Goal: Task Accomplishment & Management: Complete application form

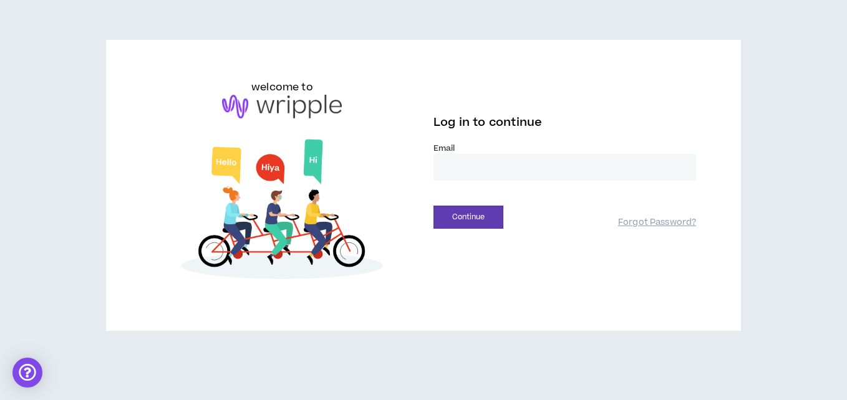
click at [458, 175] on input "email" at bounding box center [564, 167] width 262 height 27
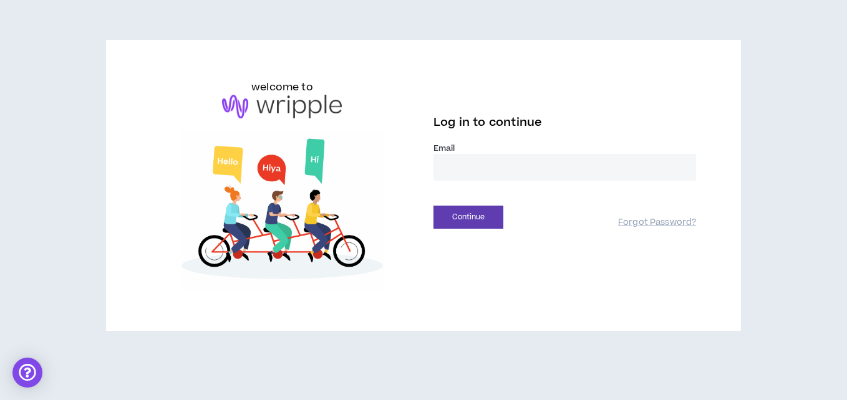
type input "**********"
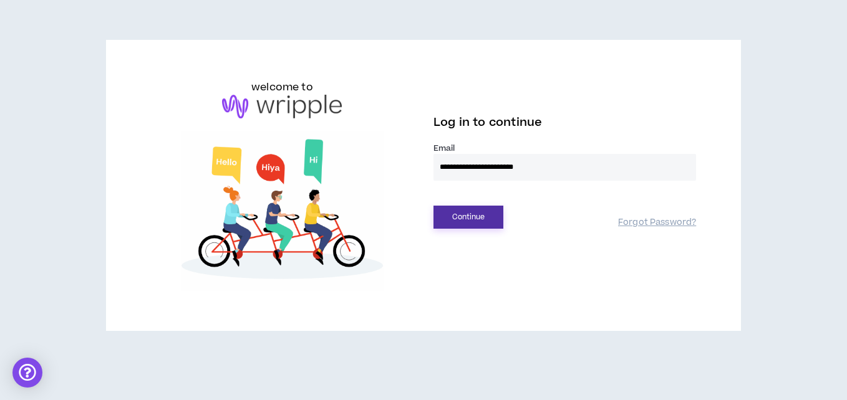
click at [450, 218] on button "Continue" at bounding box center [468, 217] width 70 height 23
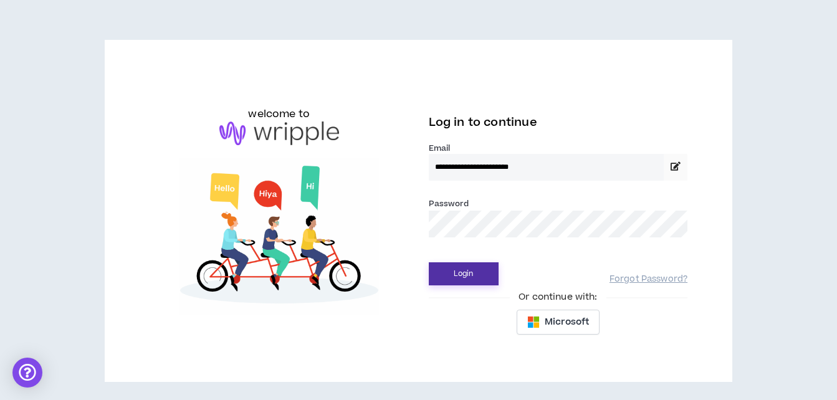
click at [461, 271] on button "Login" at bounding box center [464, 273] width 70 height 23
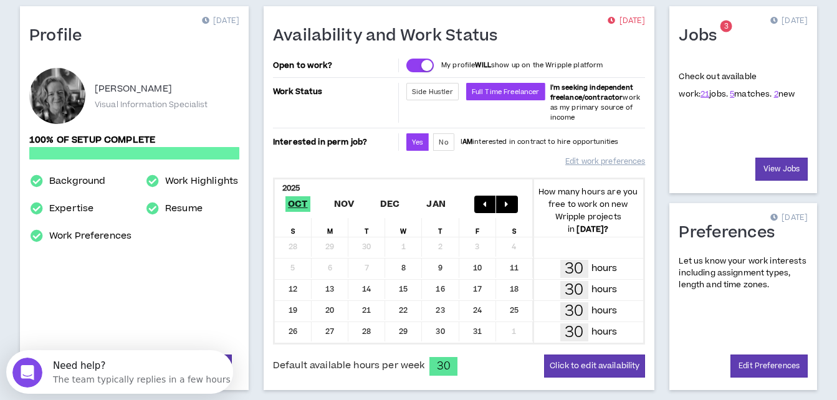
scroll to position [125, 0]
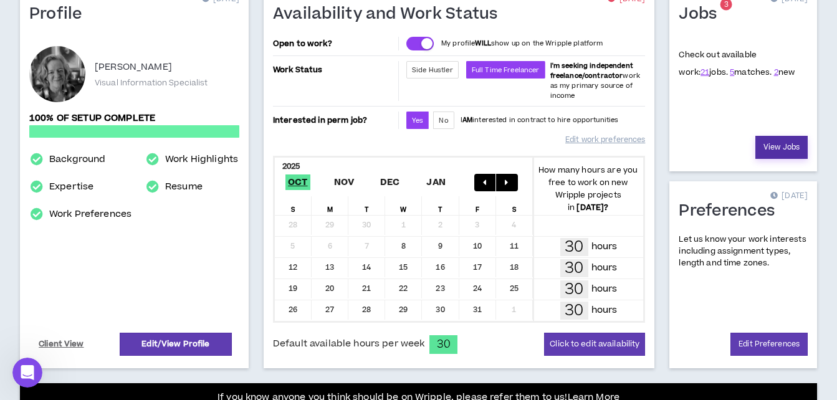
click at [787, 145] on link "View Jobs" at bounding box center [782, 147] width 52 height 23
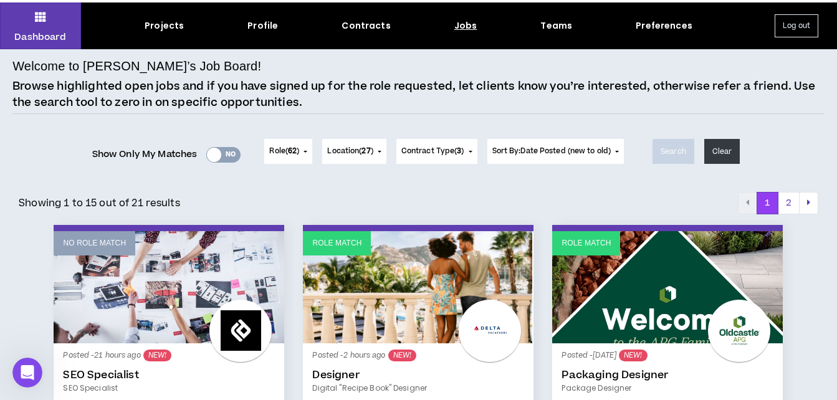
scroll to position [62, 0]
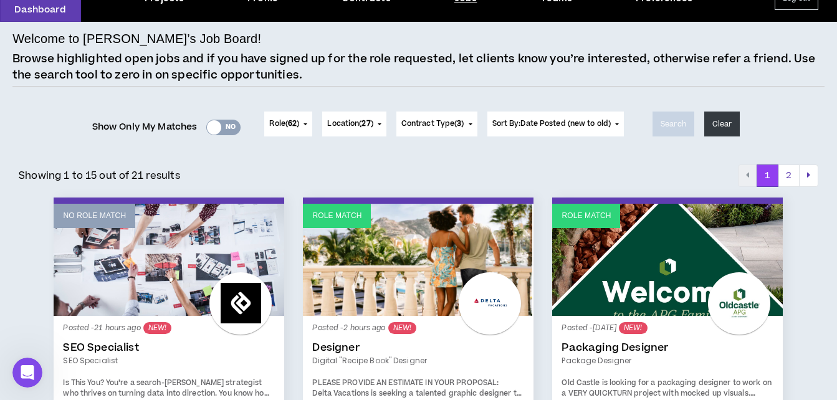
click at [211, 126] on div at bounding box center [214, 127] width 14 height 14
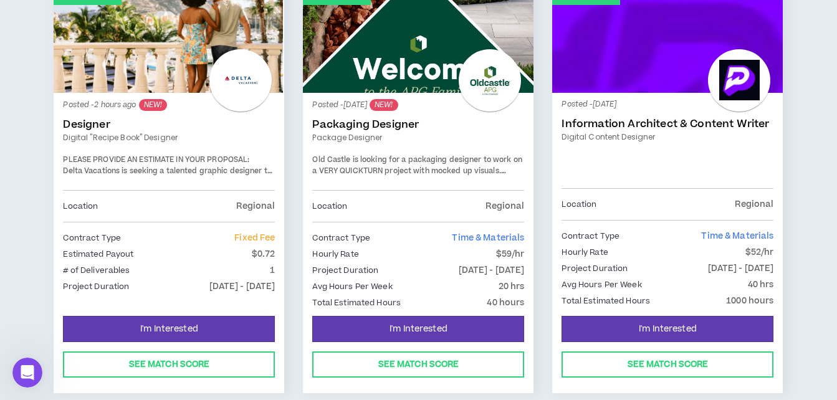
scroll to position [312, 0]
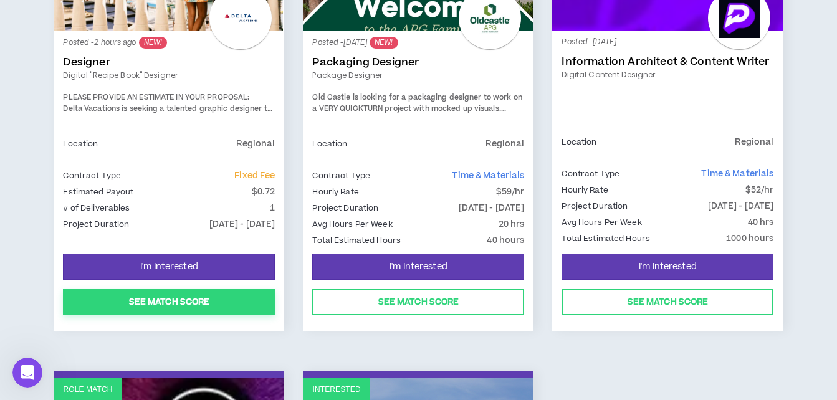
click at [174, 297] on button "See Match Score" at bounding box center [169, 302] width 212 height 26
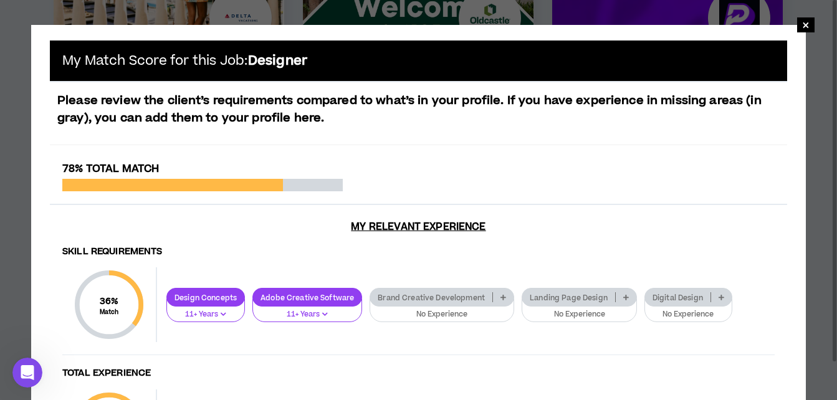
click at [719, 295] on icon at bounding box center [722, 297] width 6 height 6
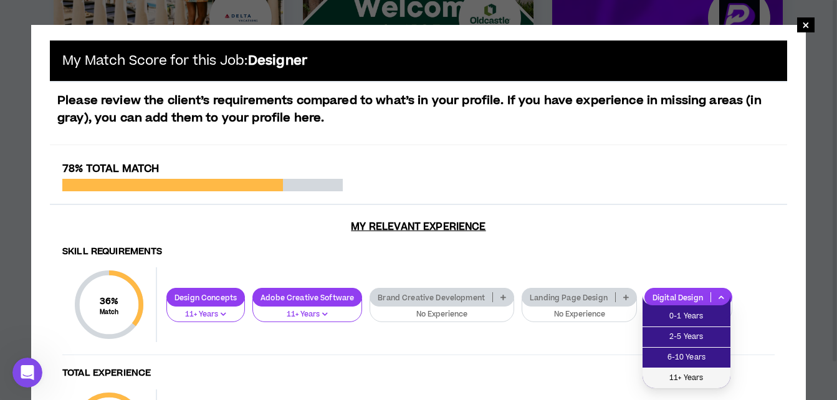
click at [686, 375] on span "11+ Years" at bounding box center [686, 379] width 73 height 14
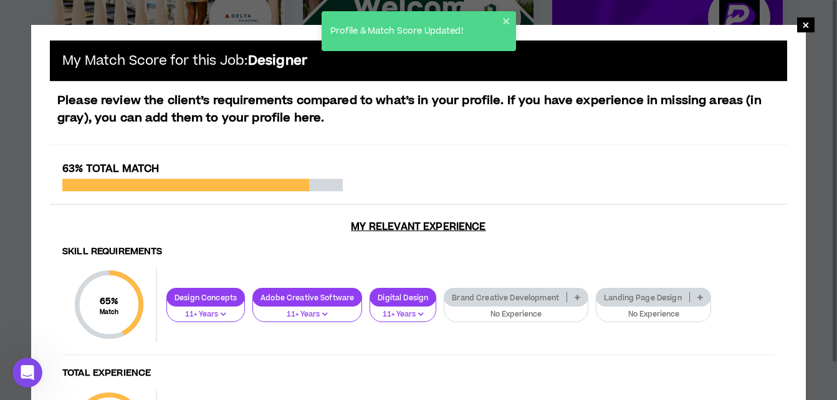
click at [577, 300] on p at bounding box center [577, 297] width 21 height 10
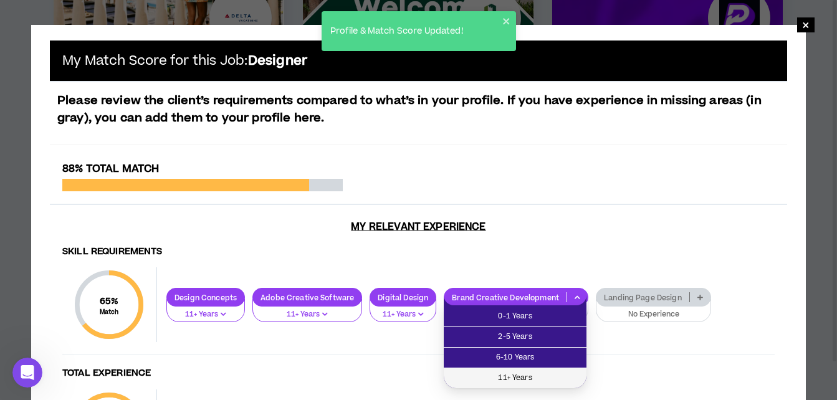
click at [516, 375] on span "11+ Years" at bounding box center [515, 379] width 128 height 14
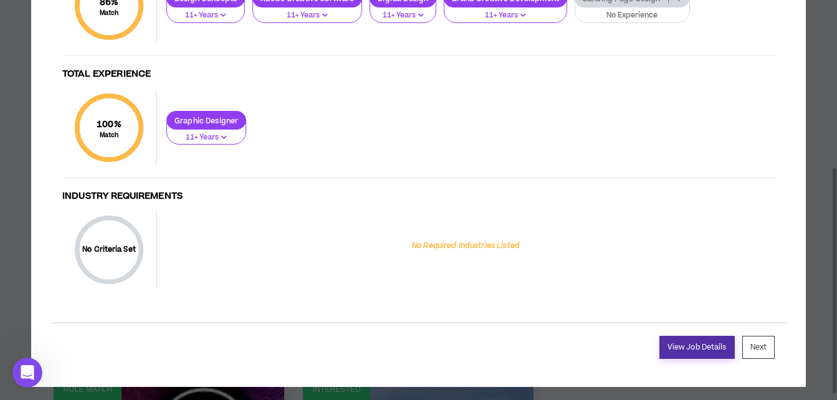
click at [694, 347] on link "View Job Details" at bounding box center [697, 347] width 75 height 23
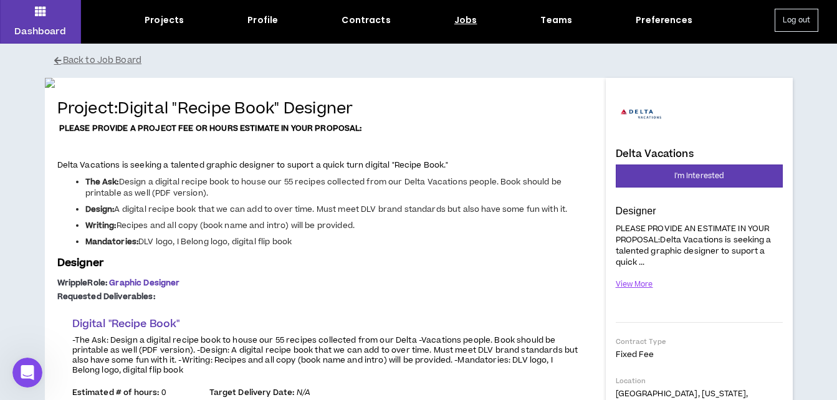
scroll to position [62, 0]
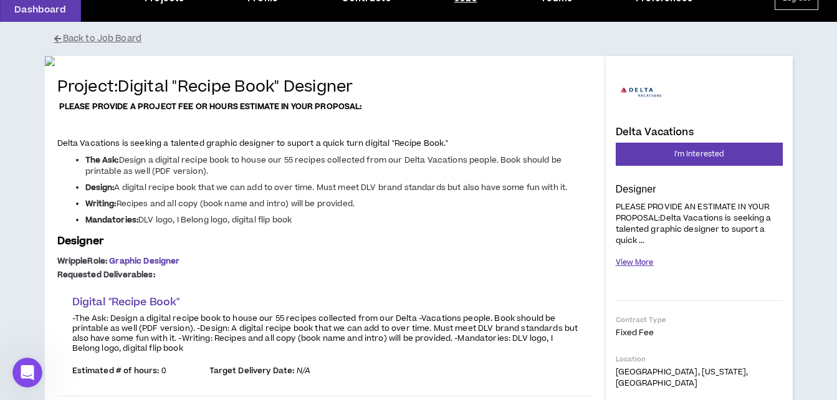
click at [644, 264] on button "View More" at bounding box center [635, 263] width 38 height 22
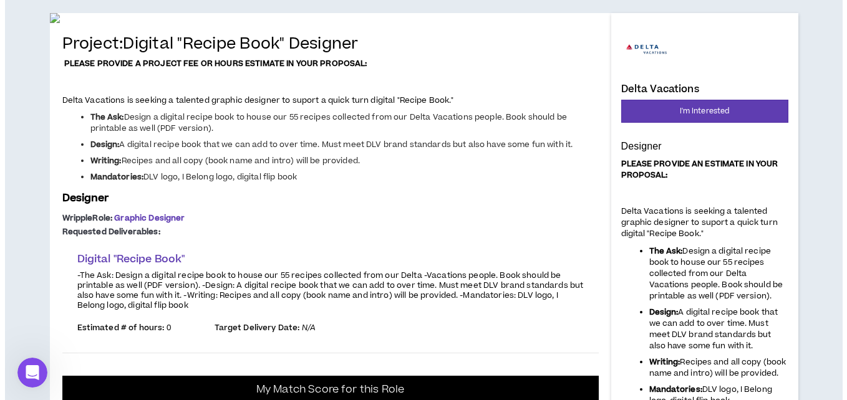
scroll to position [0, 0]
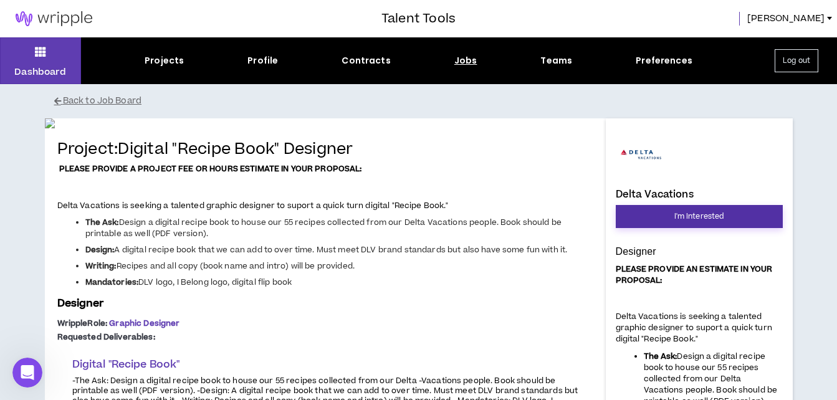
click at [690, 221] on span "I'm Interested" at bounding box center [700, 217] width 50 height 12
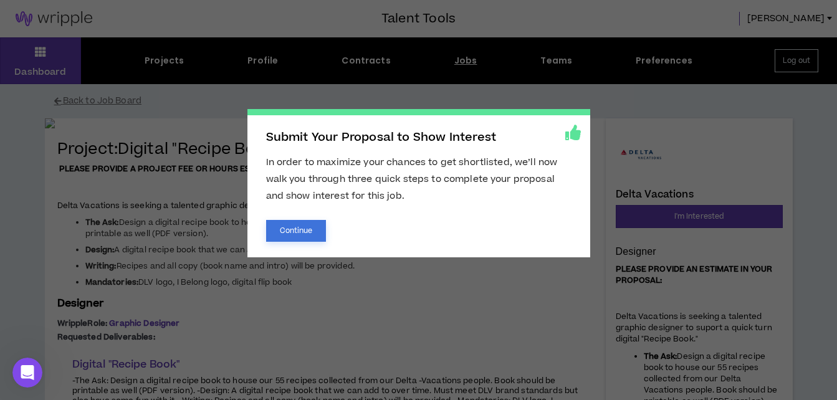
click at [299, 226] on button "Continue" at bounding box center [296, 231] width 60 height 22
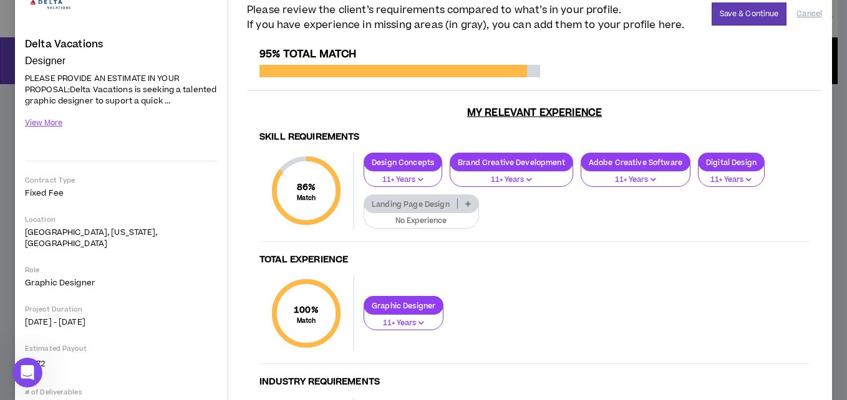
scroll to position [18, 0]
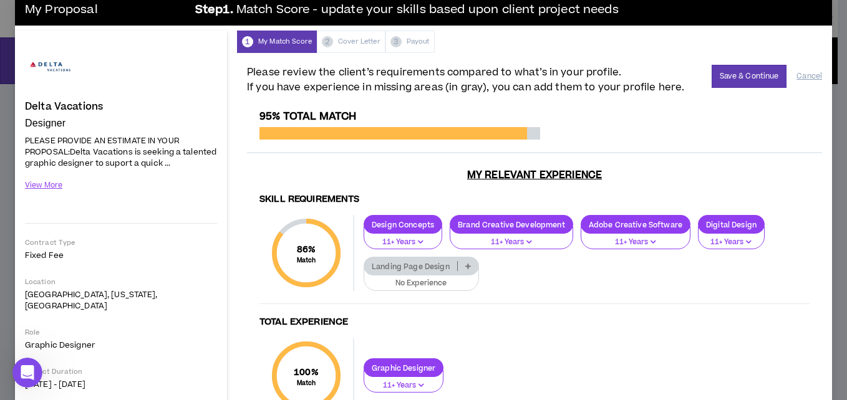
click at [465, 266] on icon at bounding box center [468, 266] width 6 height 6
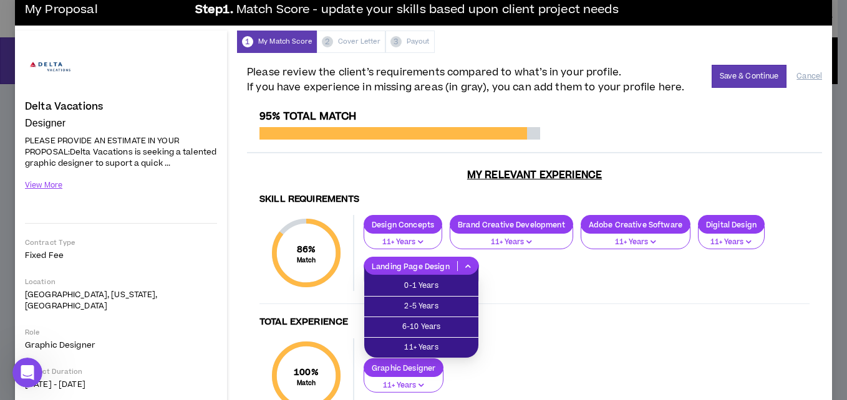
click at [468, 265] on icon at bounding box center [468, 266] width 6 height 6
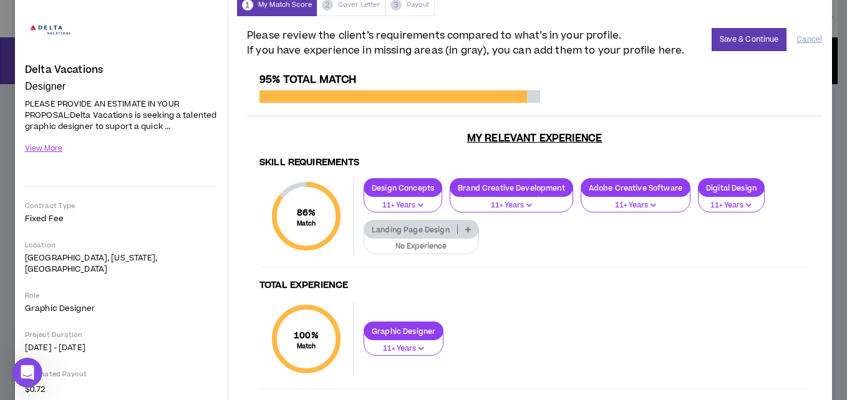
scroll to position [80, 0]
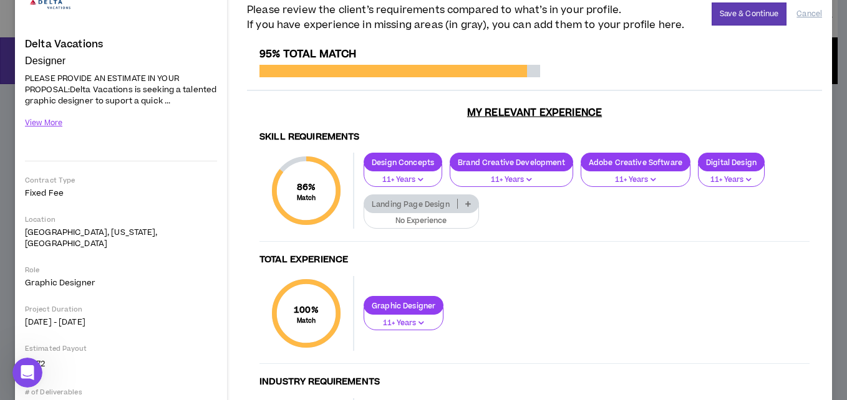
click at [468, 203] on icon at bounding box center [468, 204] width 6 height 6
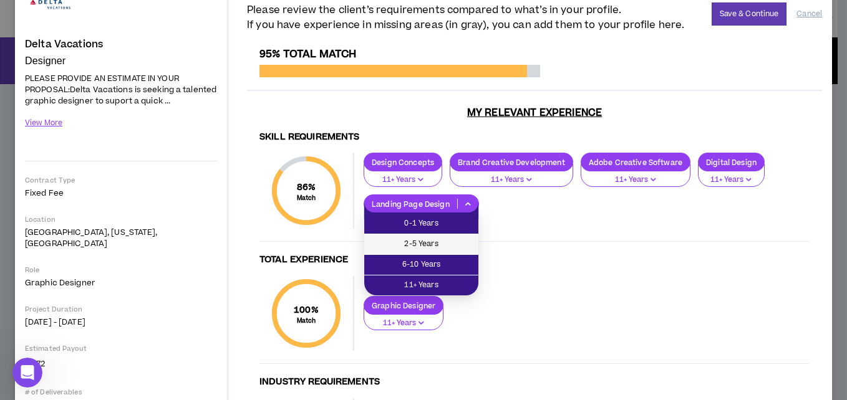
click at [390, 240] on span "2-5 Years" at bounding box center [421, 245] width 99 height 14
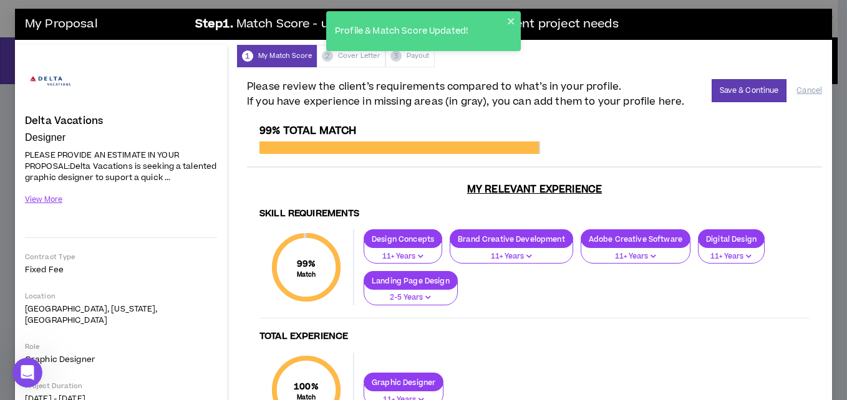
scroll to position [0, 0]
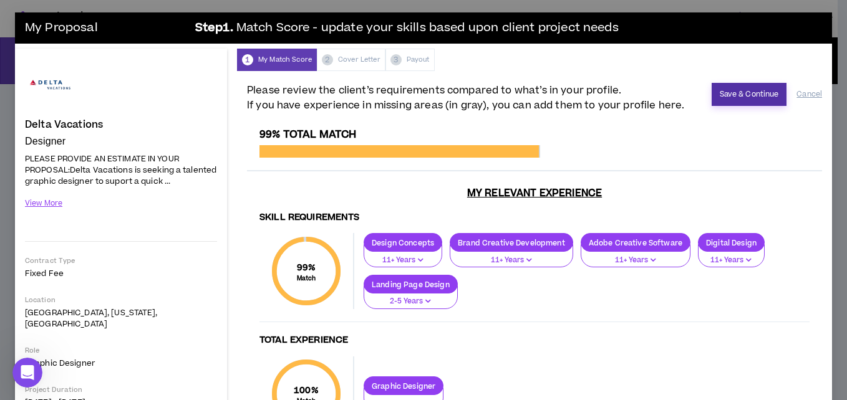
click at [728, 92] on button "Save & Continue" at bounding box center [748, 94] width 75 height 23
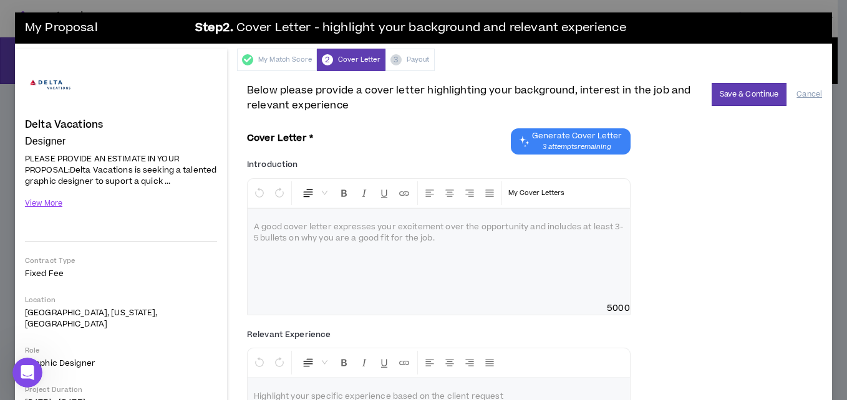
click at [557, 139] on span "Generate Cover Letter" at bounding box center [577, 136] width 90 height 10
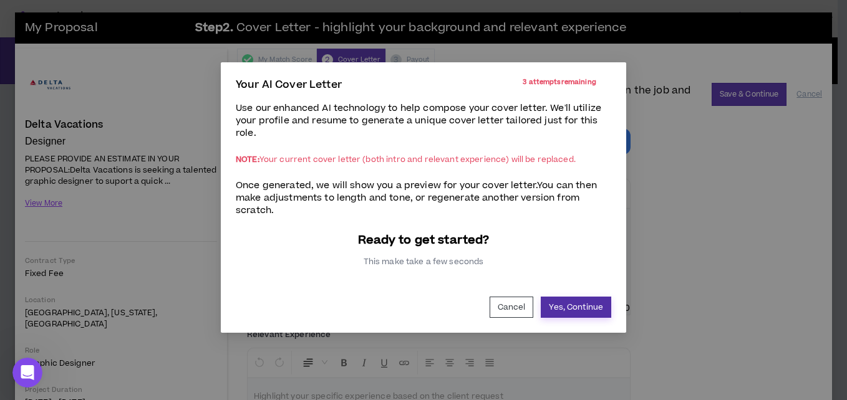
click at [569, 304] on button "Yes, Continue" at bounding box center [575, 307] width 70 height 21
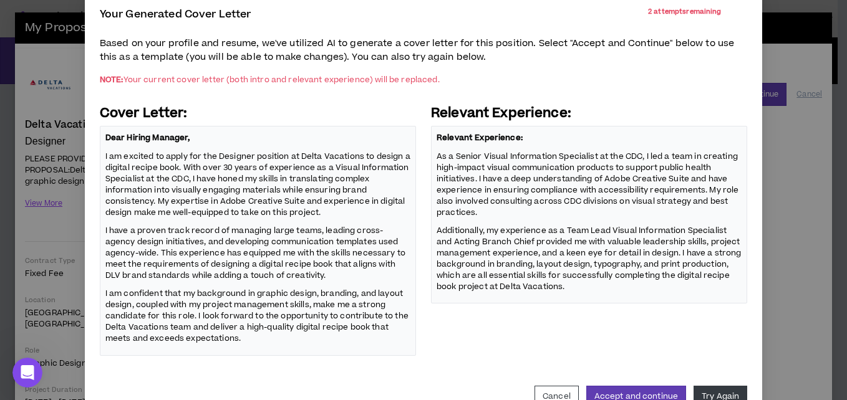
scroll to position [107, 0]
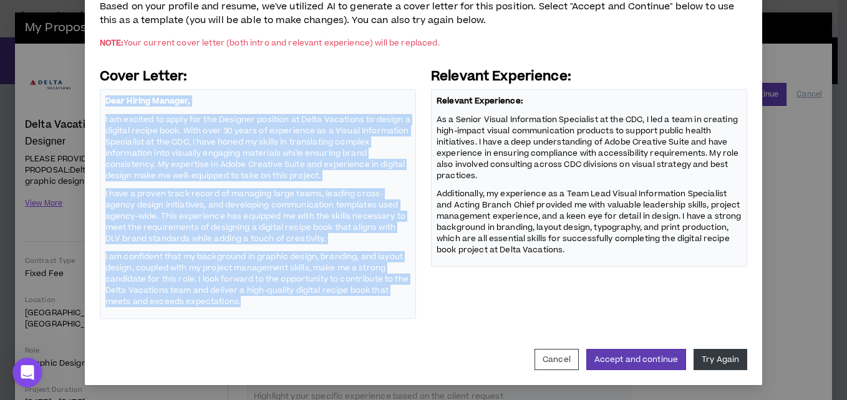
drag, startPoint x: 251, startPoint y: 302, endPoint x: 50, endPoint y: 87, distance: 294.2
click at [50, 87] on div "Your Generated Cover Letter 2 attempts remaining Based on your profile and resu…" at bounding box center [423, 200] width 847 height 400
copy span "Dear Hiring Manager, I am excited to apply for the Designer position at Delta V…"
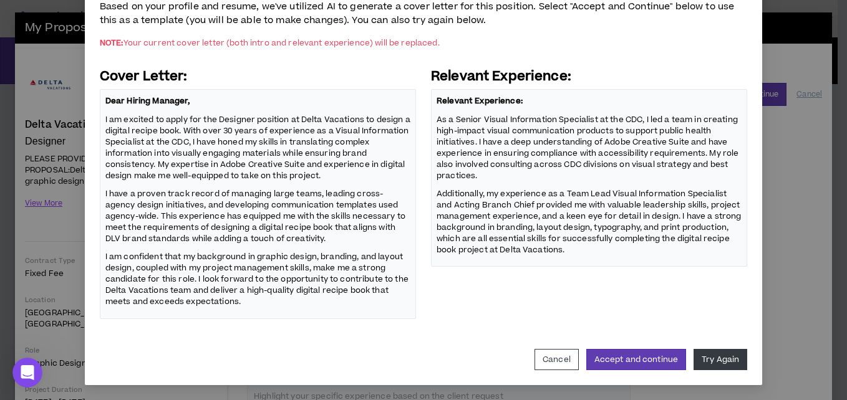
click at [633, 251] on p "Additionally, my experience as a Team Lead Visual Information Specialist and Ac…" at bounding box center [588, 221] width 305 height 69
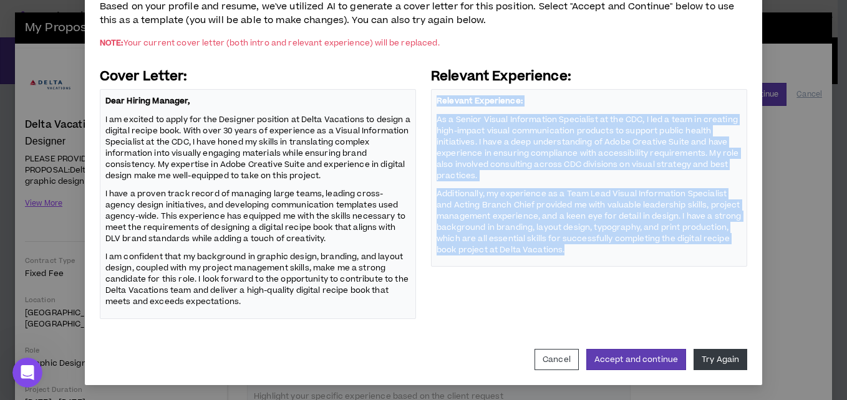
drag, startPoint x: 629, startPoint y: 251, endPoint x: 433, endPoint y: 106, distance: 244.3
click at [436, 106] on span "Relevant Experience: As a Senior Visual Information Specialist at the CDC, I le…" at bounding box center [588, 176] width 305 height 162
copy span "Relevant Experience: As a Senior Visual Information Specialist at the CDC, I le…"
click at [496, 299] on div "Relevant Experience: Relevant Experience: As a Senior Visual Information Specia…" at bounding box center [589, 193] width 316 height 251
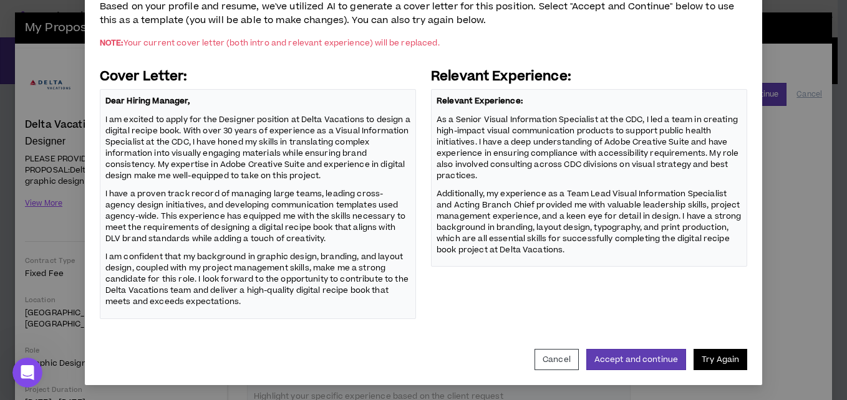
click at [698, 357] on button "Try Again" at bounding box center [720, 359] width 54 height 21
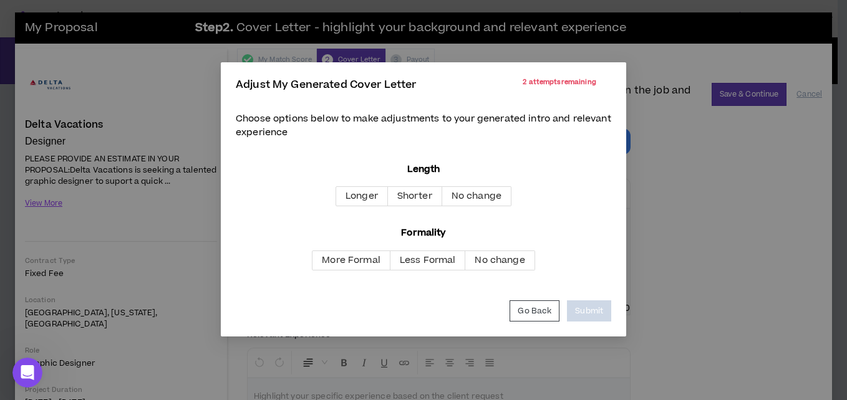
scroll to position [0, 0]
click at [411, 198] on span "Shorter" at bounding box center [414, 196] width 35 height 13
click at [347, 258] on span "More Formal" at bounding box center [351, 260] width 59 height 13
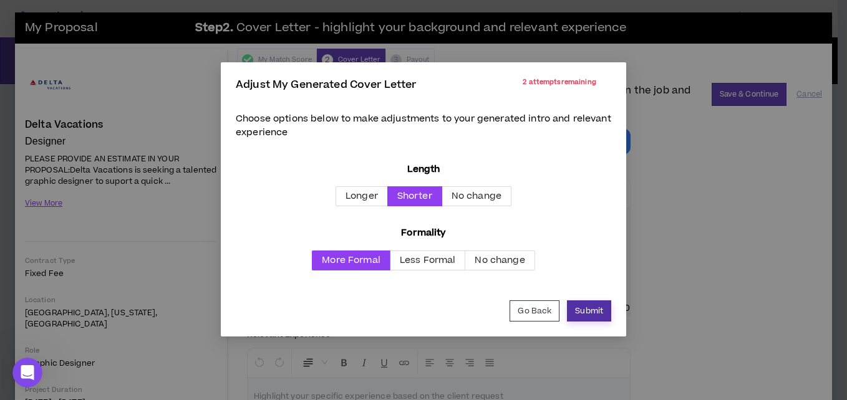
click at [587, 309] on button "Submit" at bounding box center [589, 310] width 44 height 21
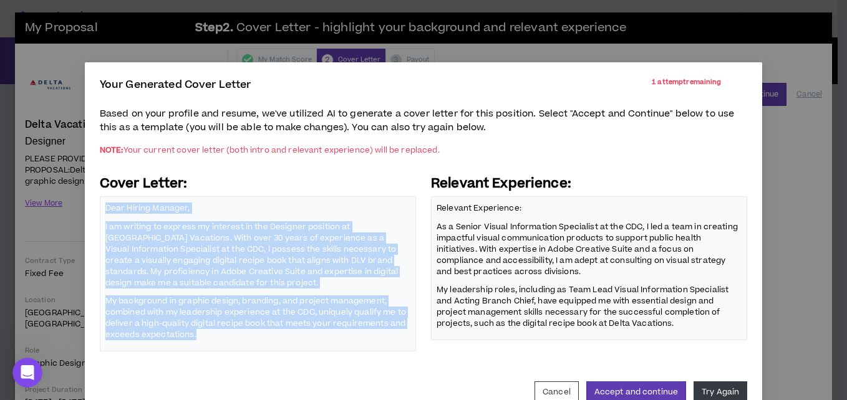
drag, startPoint x: 218, startPoint y: 337, endPoint x: 72, endPoint y: 195, distance: 203.7
click at [72, 195] on div "Your Generated Cover Letter 1 attempt remaining Based on your profile and resum…" at bounding box center [423, 200] width 847 height 400
copy span "Dear Hiring Manager, I am writing to express my interest in the Designer positi…"
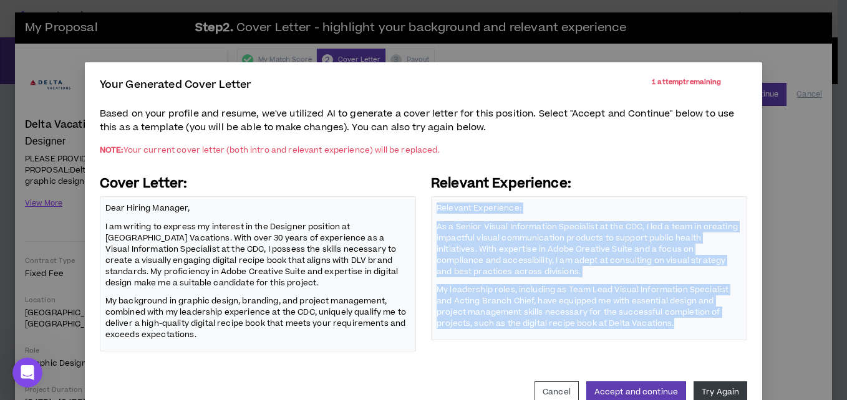
drag, startPoint x: 676, startPoint y: 329, endPoint x: 431, endPoint y: 208, distance: 272.7
click at [436, 208] on span "Relevant Experience: As a Senior Visual Information Specialist at the CDC, I le…" at bounding box center [588, 266] width 305 height 128
copy span "Relevant Experience: As a Senior Visual Information Specialist at the CDC, I le…"
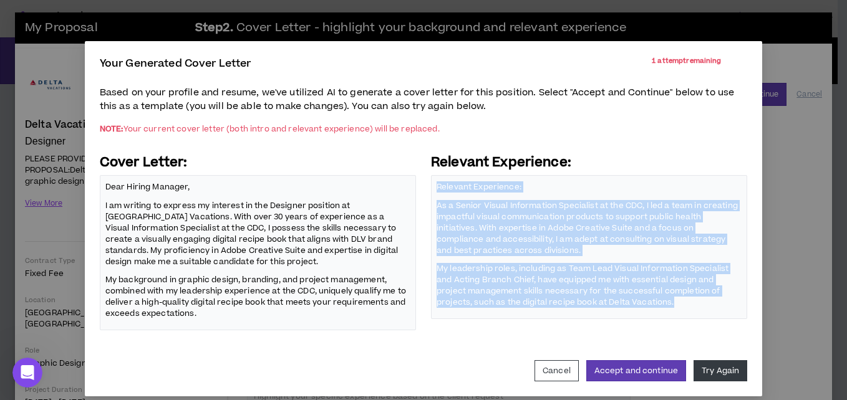
scroll to position [32, 0]
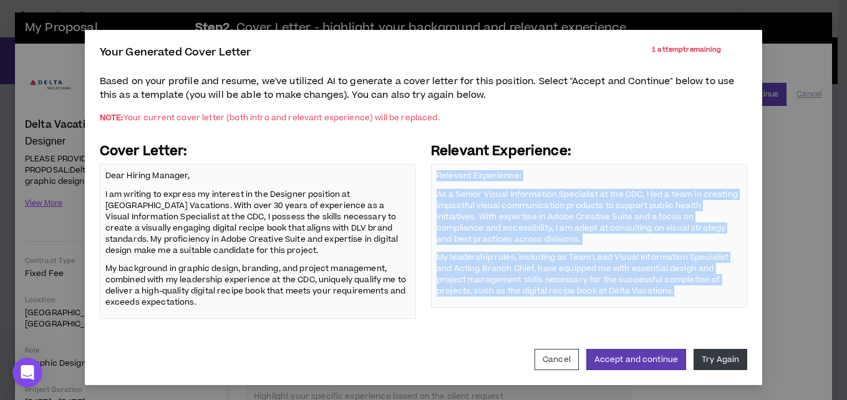
click at [685, 290] on p "My leadership roles, including as Team Lead Visual Information Specialist and A…" at bounding box center [588, 274] width 305 height 47
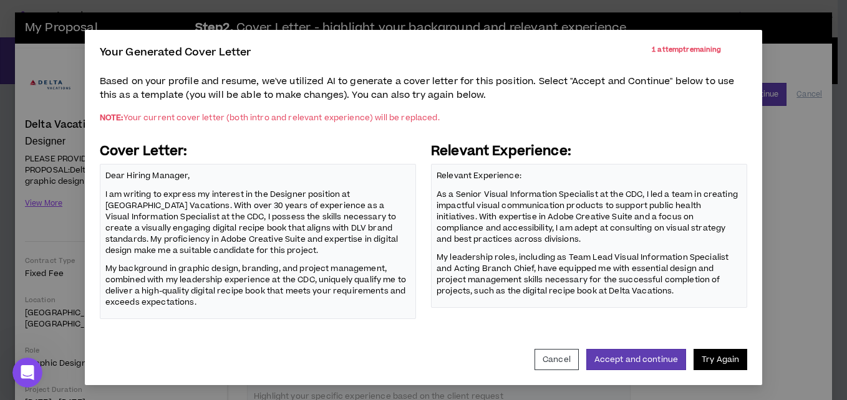
click at [706, 359] on button "Try Again" at bounding box center [720, 359] width 54 height 21
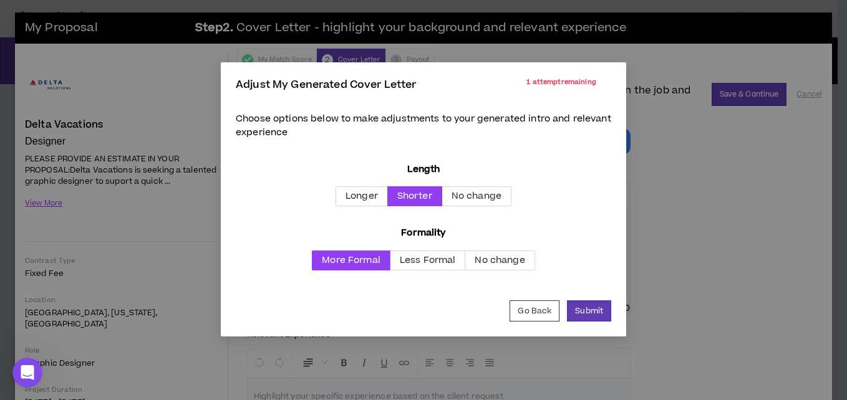
scroll to position [0, 0]
click at [426, 262] on span "Less Formal" at bounding box center [428, 260] width 56 height 13
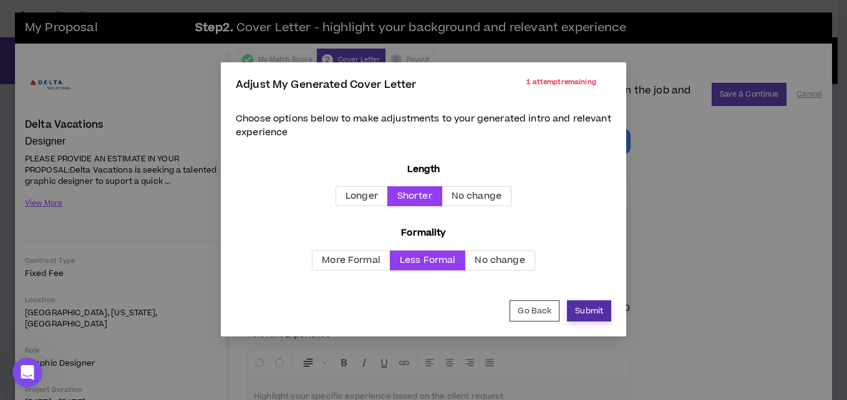
click at [591, 310] on button "Submit" at bounding box center [589, 310] width 44 height 21
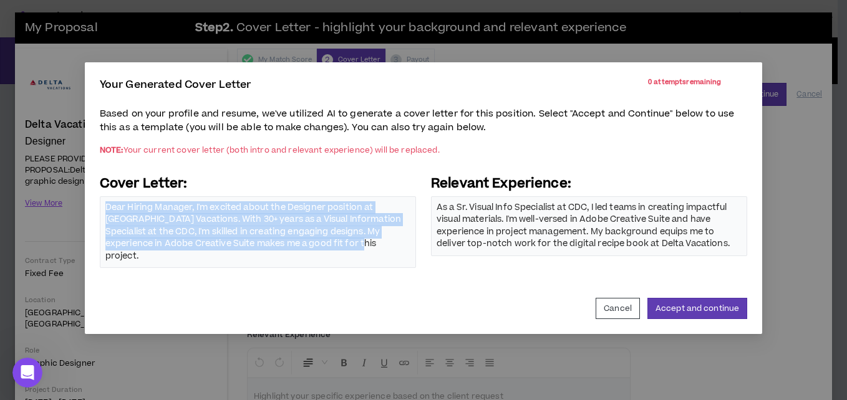
drag, startPoint x: 346, startPoint y: 246, endPoint x: 70, endPoint y: 200, distance: 280.0
click at [70, 200] on div "Your Generated Cover Letter 0 attempts remaining Based on your profile and resu…" at bounding box center [423, 200] width 847 height 400
copy span "Dear Hiring Manager, I'm excited about the Designer position at [GEOGRAPHIC_DAT…"
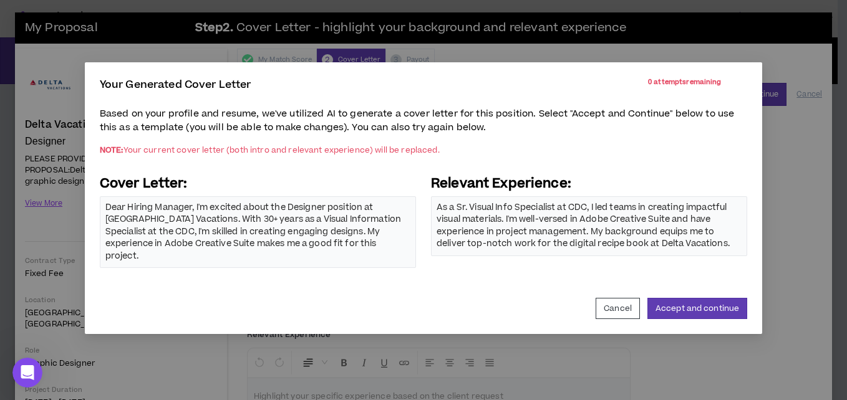
click at [743, 243] on div "As a Sr. Visual Info Specialist at CDC, I led teams in creating impactful visua…" at bounding box center [589, 226] width 316 height 60
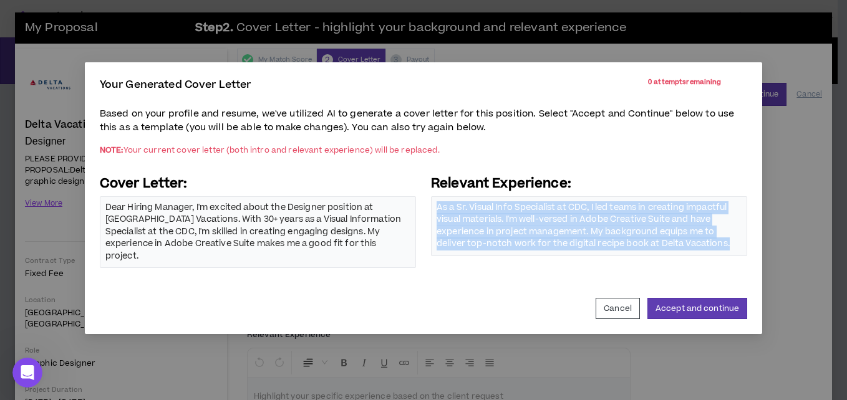
drag, startPoint x: 734, startPoint y: 243, endPoint x: 427, endPoint y: 202, distance: 310.1
click at [427, 202] on div "Cover Letter: Dear Hiring Manager, I'm excited about the Designer position at D…" at bounding box center [423, 222] width 647 height 94
copy span "As a Sr. Visual Info Specialist at CDC, I led teams in creating impactful visua…"
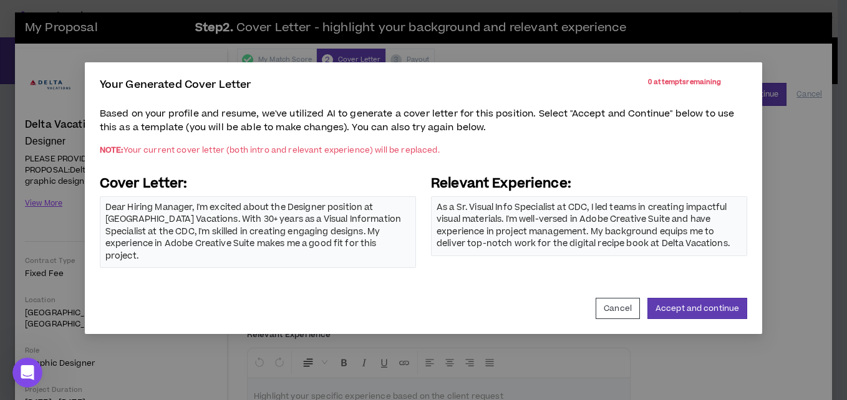
click at [326, 244] on div "Dear Hiring Manager, I'm excited about the Designer position at [GEOGRAPHIC_DAT…" at bounding box center [257, 232] width 305 height 61
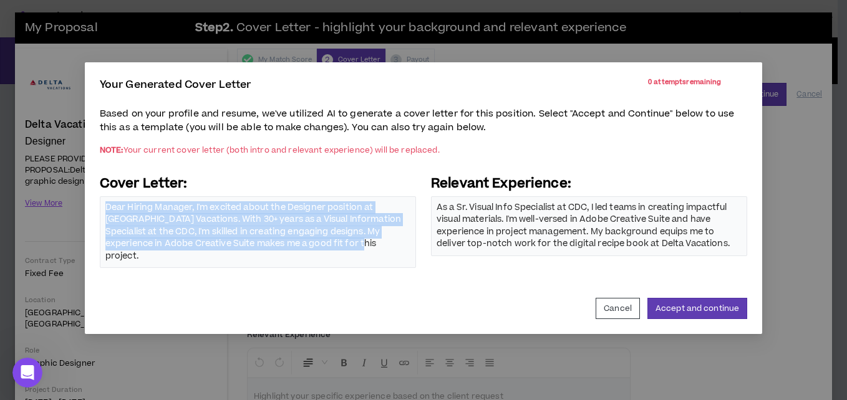
drag, startPoint x: 332, startPoint y: 249, endPoint x: 93, endPoint y: 201, distance: 243.5
click at [93, 201] on div "Your Generated Cover Letter 0 attempts remaining Based on your profile and resu…" at bounding box center [423, 198] width 677 height 272
click at [624, 298] on button "Cancel" at bounding box center [617, 308] width 44 height 21
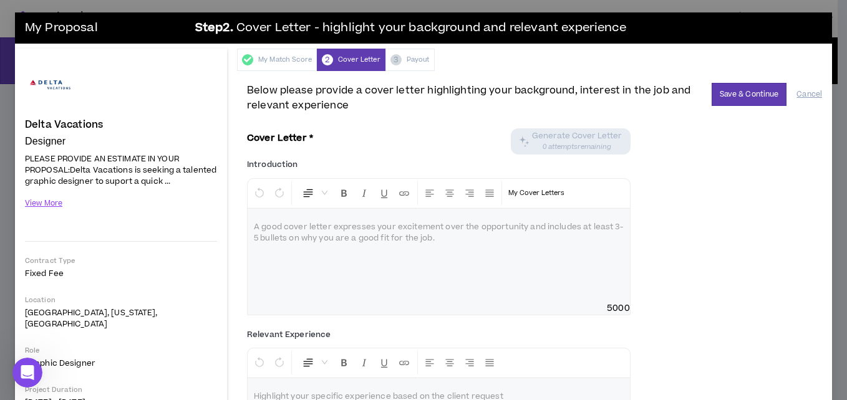
click at [257, 228] on p at bounding box center [439, 227] width 370 height 12
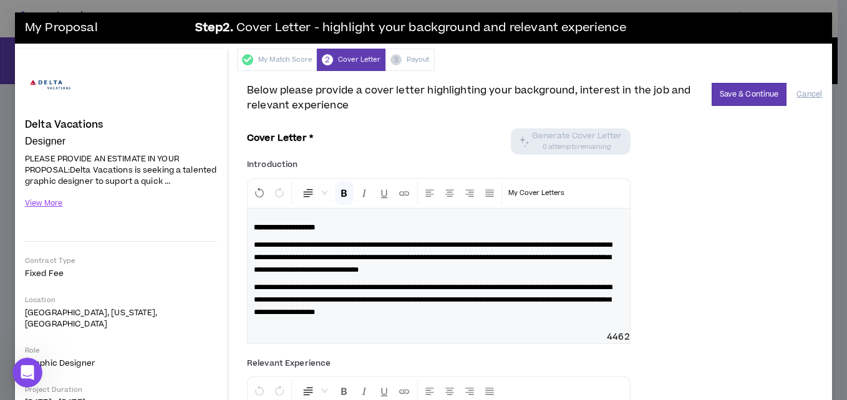
click at [275, 228] on strong "**********" at bounding box center [284, 227] width 61 height 7
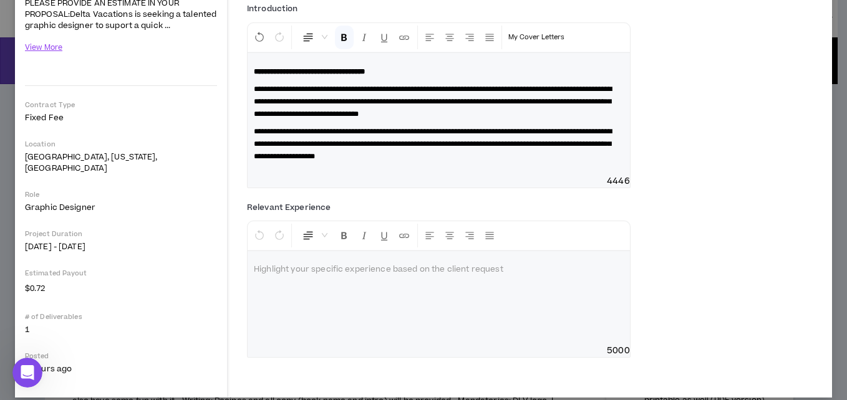
scroll to position [157, 0]
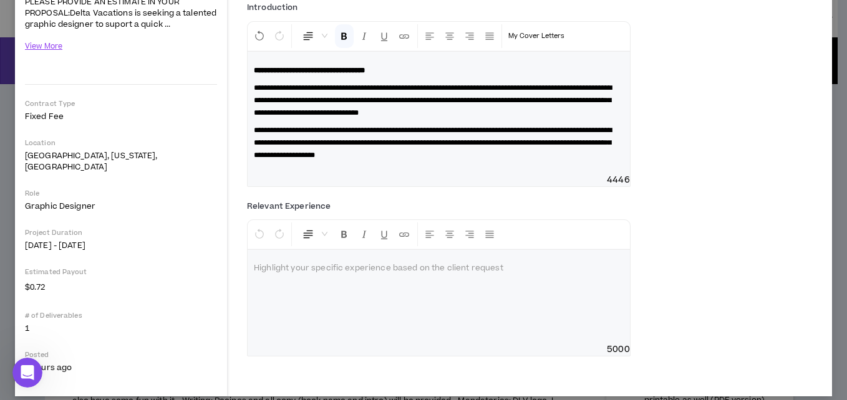
click at [291, 261] on div at bounding box center [438, 297] width 382 height 94
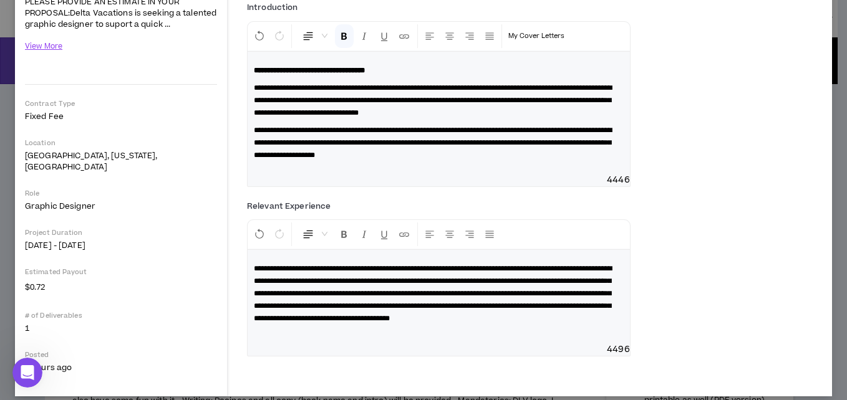
click at [401, 292] on span "**********" at bounding box center [433, 293] width 358 height 57
click at [512, 325] on p "**********" at bounding box center [439, 293] width 370 height 62
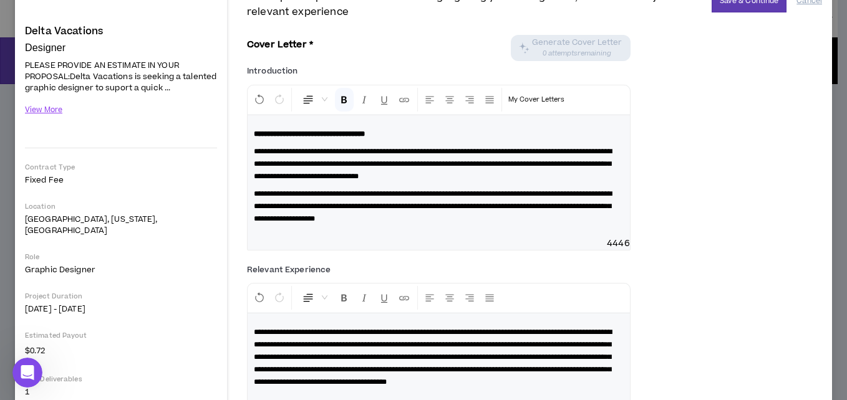
scroll to position [0, 0]
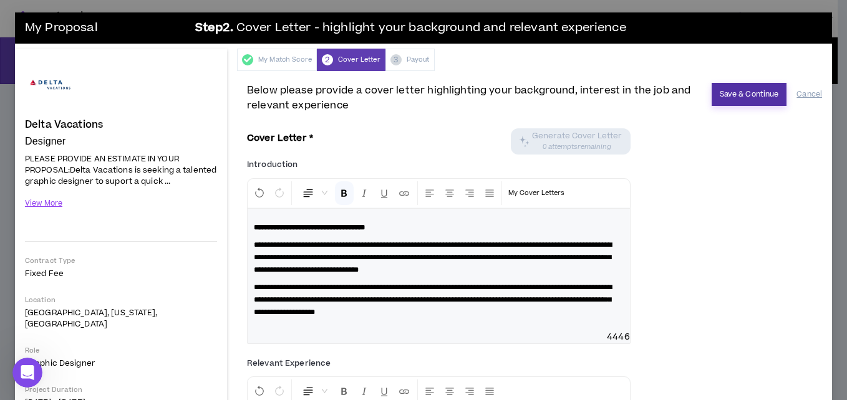
click at [736, 96] on button "Save & Continue" at bounding box center [748, 94] width 75 height 23
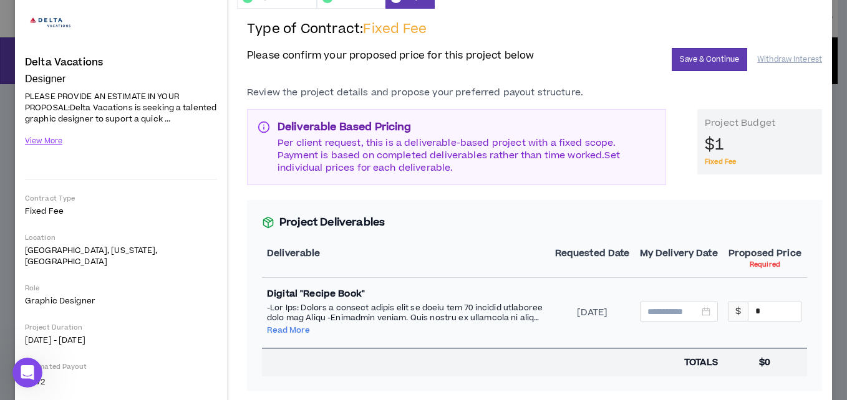
scroll to position [125, 0]
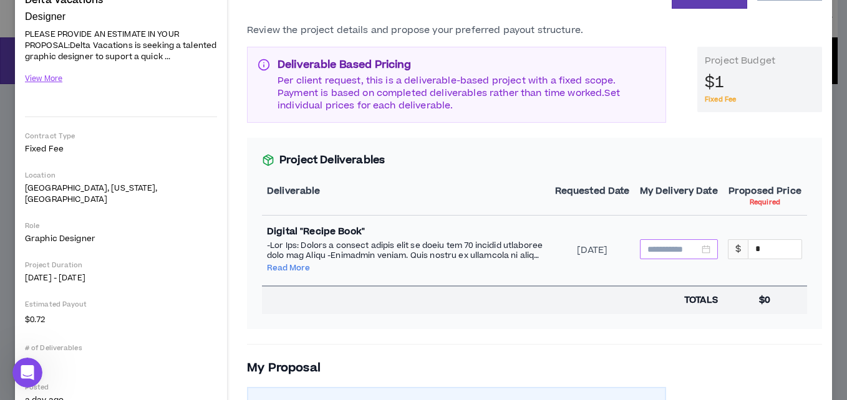
click at [666, 251] on input at bounding box center [673, 250] width 52 height 14
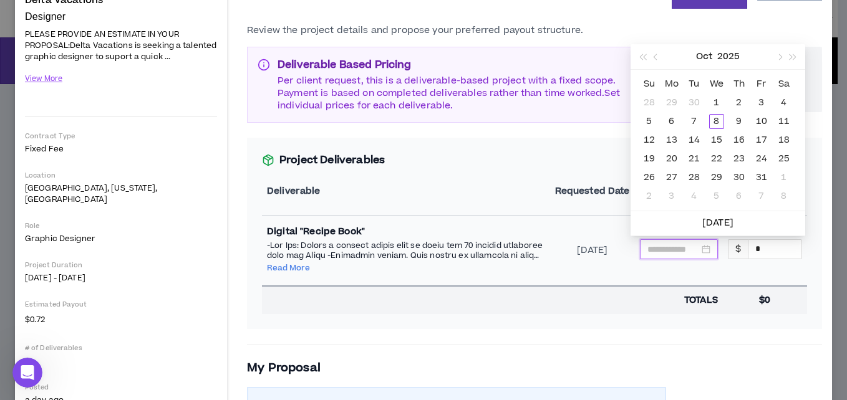
type input "**********"
click at [647, 159] on div "19" at bounding box center [648, 158] width 15 height 15
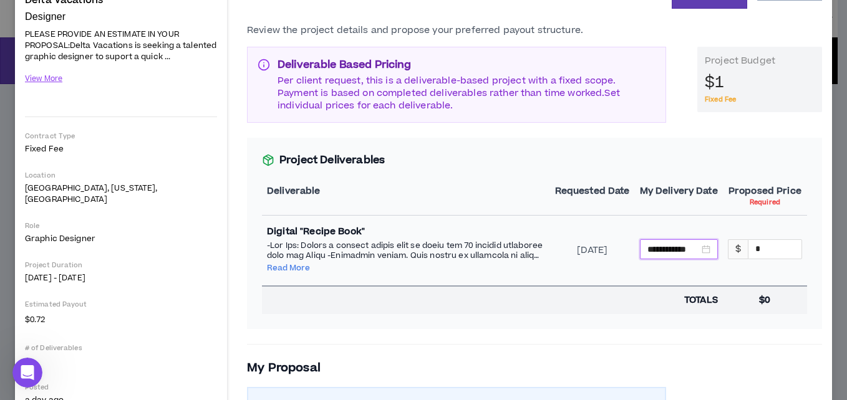
click at [575, 252] on div "[DATE]" at bounding box center [592, 250] width 75 height 12
click at [673, 252] on input "**********" at bounding box center [673, 250] width 52 height 14
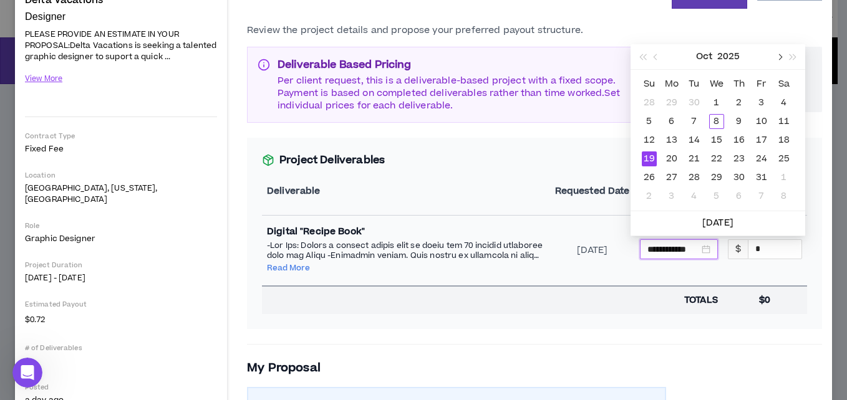
click at [779, 57] on span "button" at bounding box center [779, 57] width 6 height 6
type input "**********"
click at [758, 136] on div "14" at bounding box center [761, 140] width 15 height 15
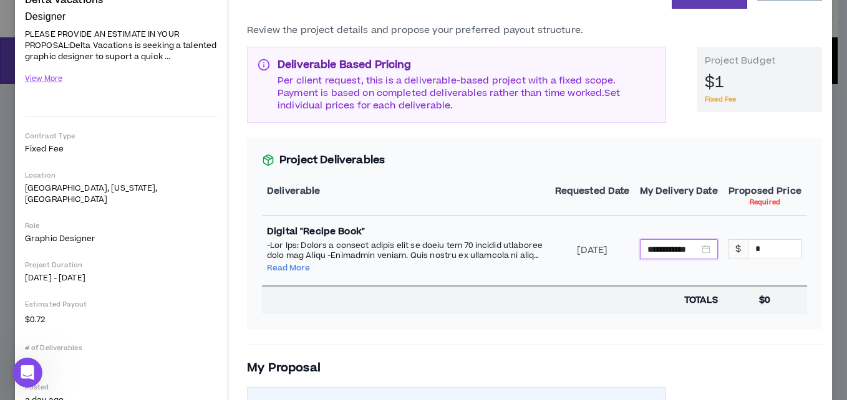
click at [282, 270] on button "Read More" at bounding box center [288, 268] width 43 height 10
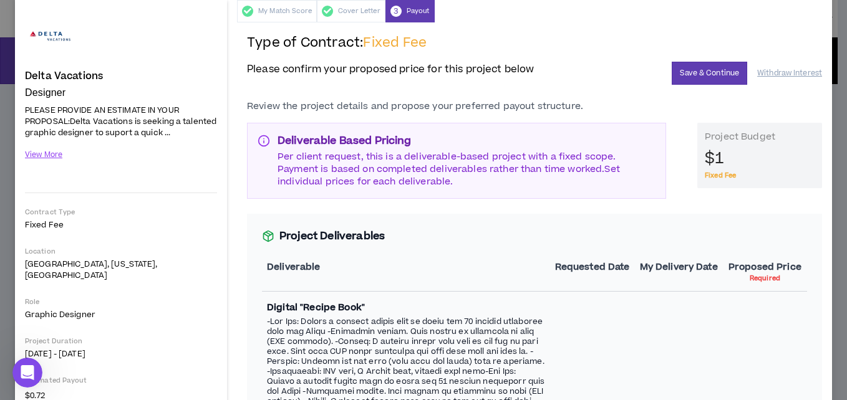
scroll to position [0, 0]
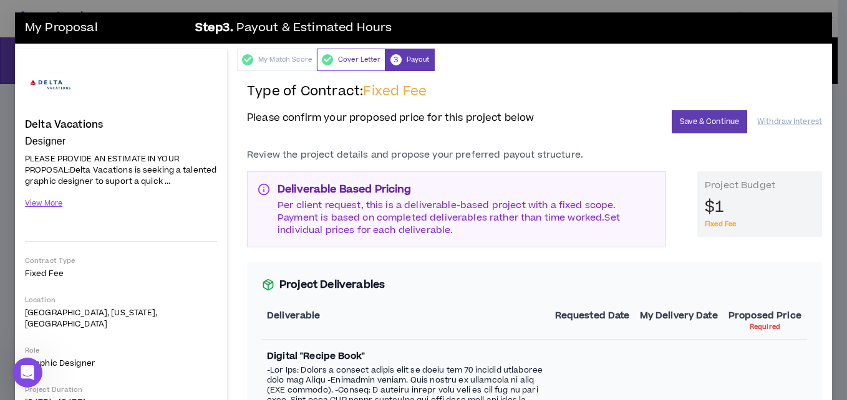
click at [348, 59] on div "Cover Letter" at bounding box center [351, 60] width 69 height 22
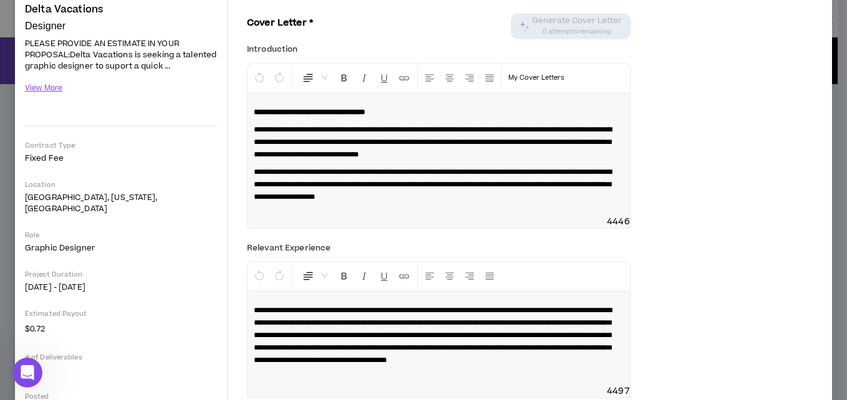
scroll to position [94, 0]
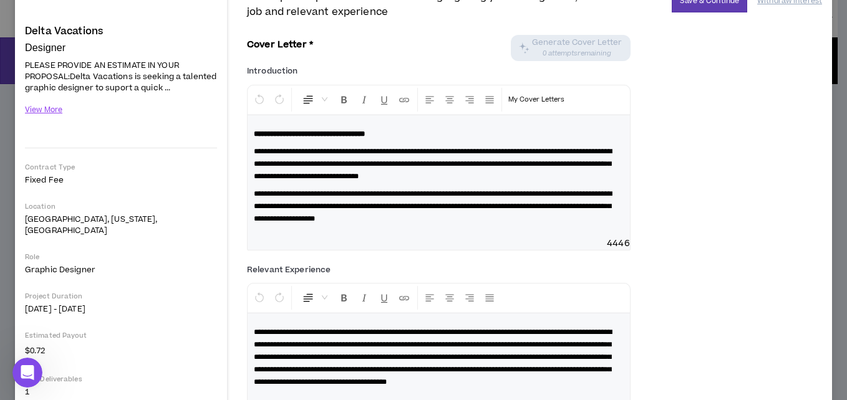
click at [589, 219] on p "**********" at bounding box center [439, 206] width 370 height 37
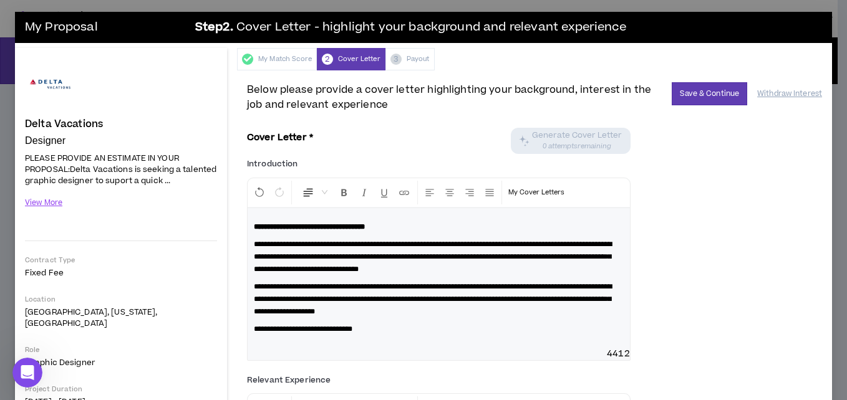
scroll to position [0, 0]
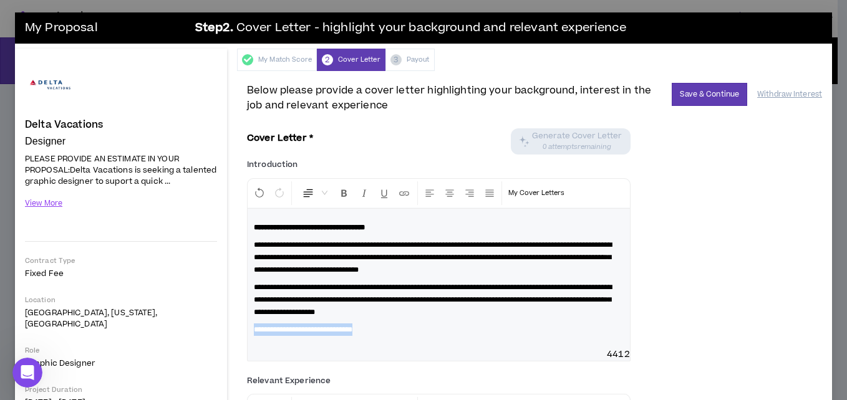
drag, startPoint x: 400, startPoint y: 330, endPoint x: 246, endPoint y: 331, distance: 154.0
click at [246, 331] on div "**********" at bounding box center [534, 312] width 595 height 483
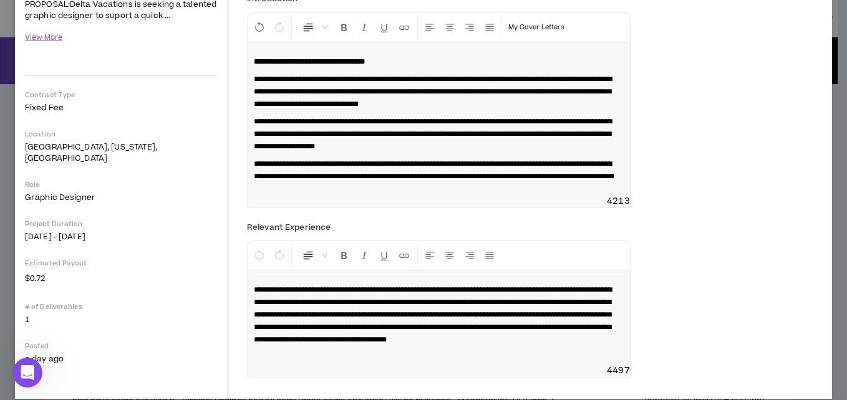
scroll to position [187, 0]
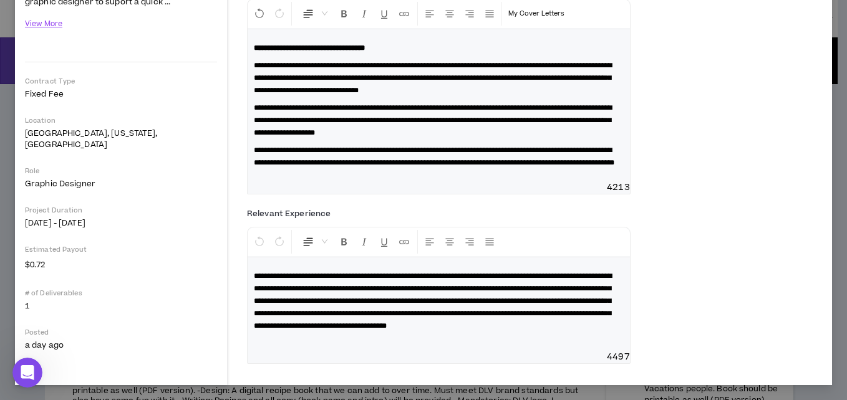
click at [322, 147] on span "**********" at bounding box center [434, 157] width 360 height 20
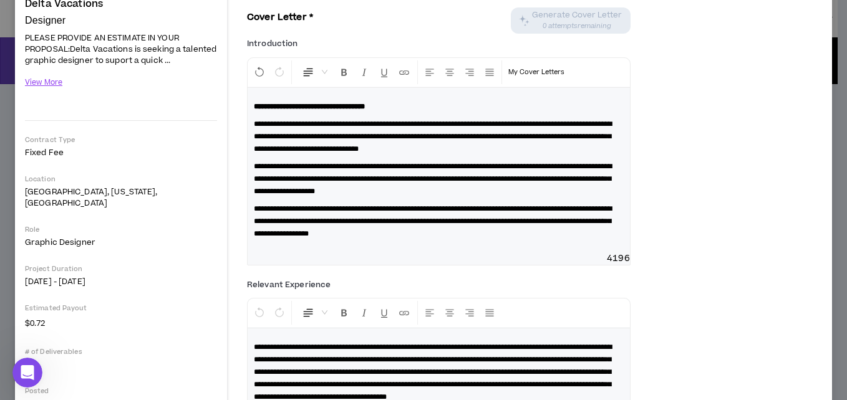
scroll to position [0, 0]
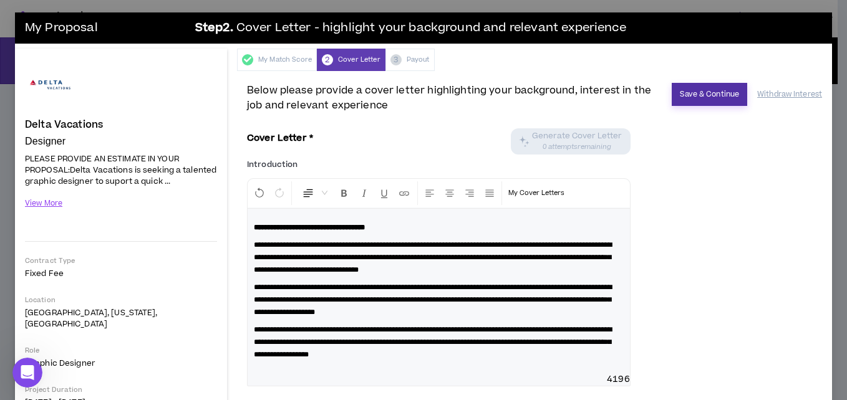
click at [704, 91] on button "Save & Continue" at bounding box center [708, 94] width 75 height 23
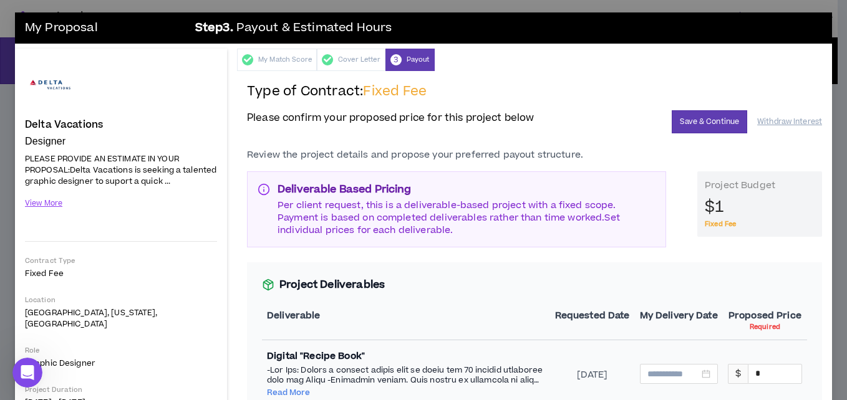
click at [716, 204] on div "$1" at bounding box center [759, 208] width 110 height 24
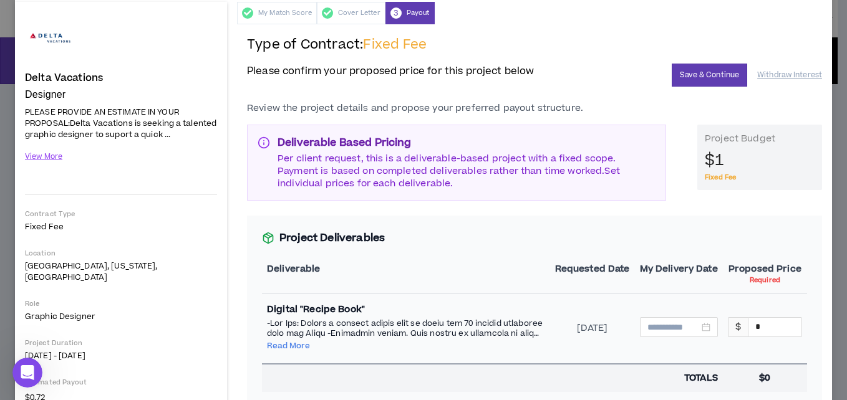
scroll to position [125, 0]
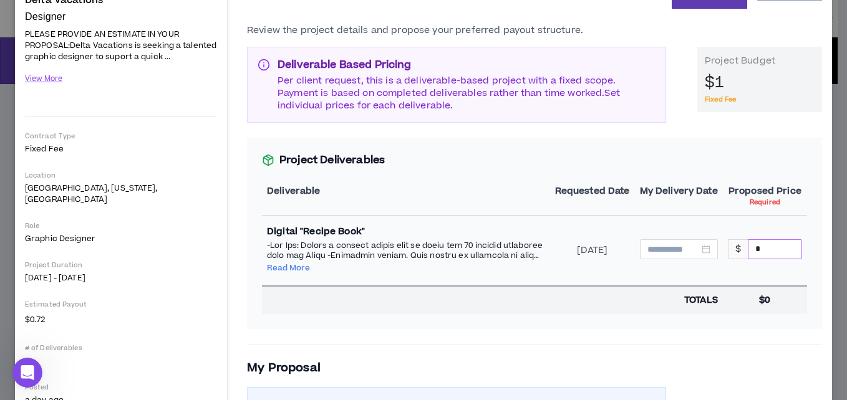
click at [754, 255] on input "*" at bounding box center [774, 249] width 53 height 19
type input "****"
click at [612, 327] on div "Project Deliverables Deliverable Requested Date My Delivery Date Proposed Price…" at bounding box center [534, 233] width 575 height 191
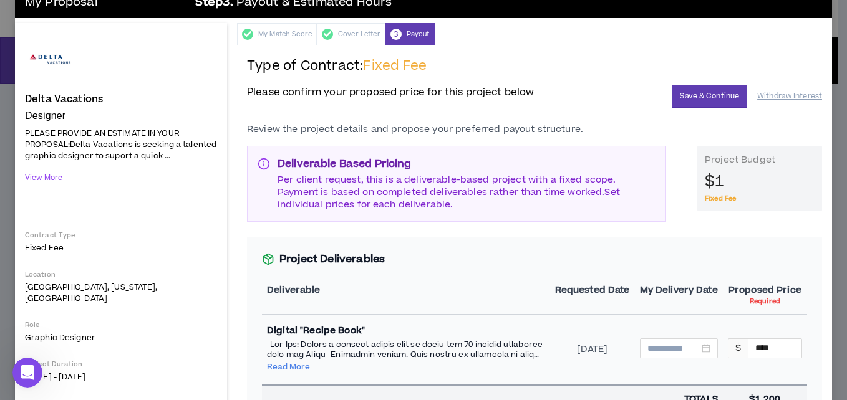
scroll to position [0, 0]
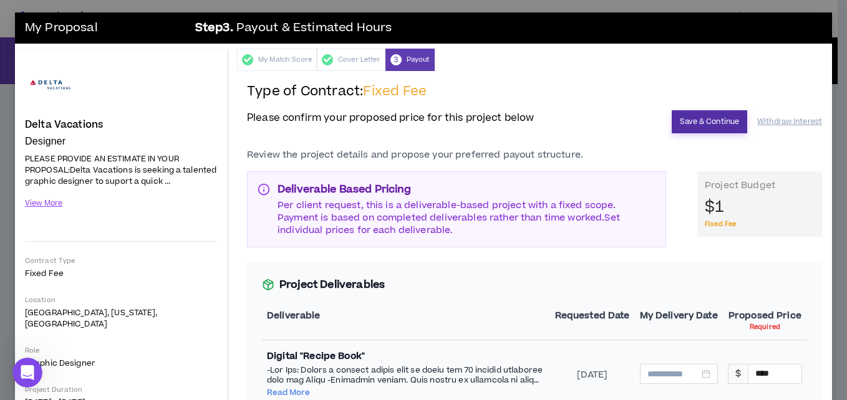
click at [696, 119] on button "Save & Continue" at bounding box center [708, 121] width 75 height 23
type input "**********"
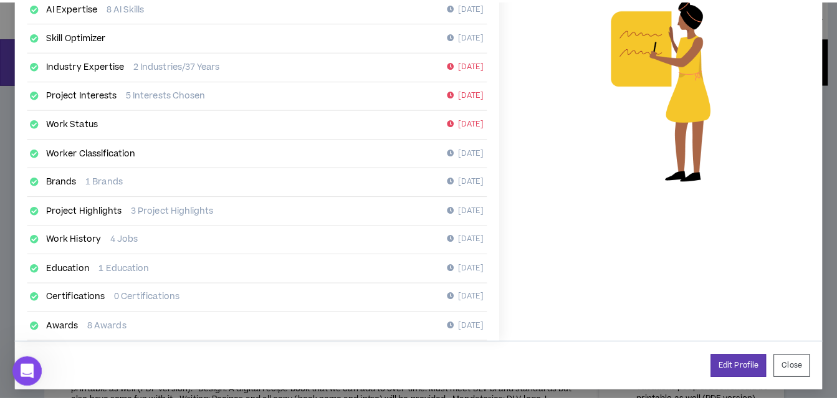
scroll to position [256, 0]
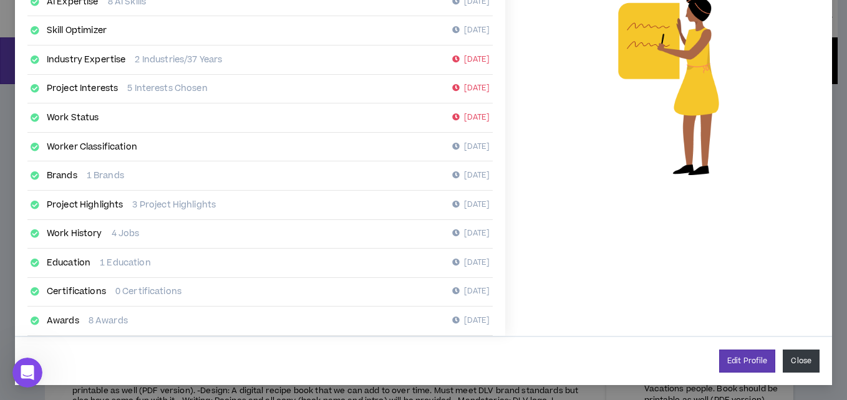
click at [786, 364] on button "Close" at bounding box center [800, 361] width 37 height 23
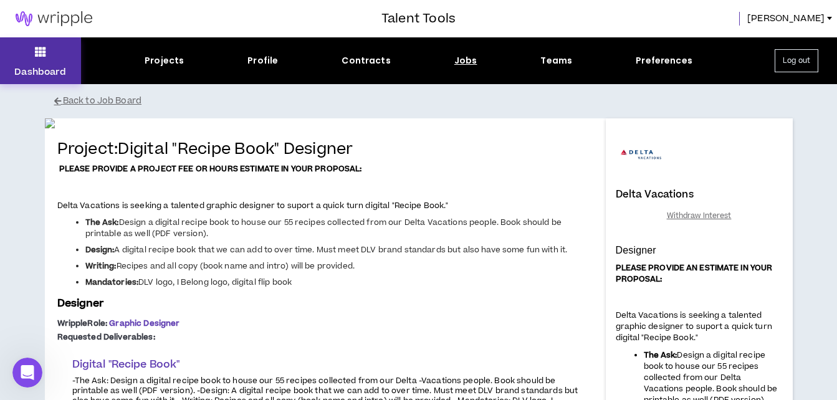
click at [34, 66] on p "Dashboard" at bounding box center [40, 71] width 52 height 13
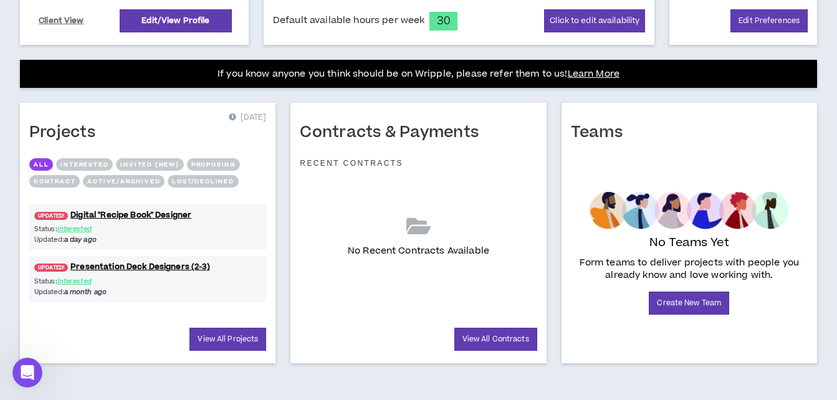
scroll to position [451, 0]
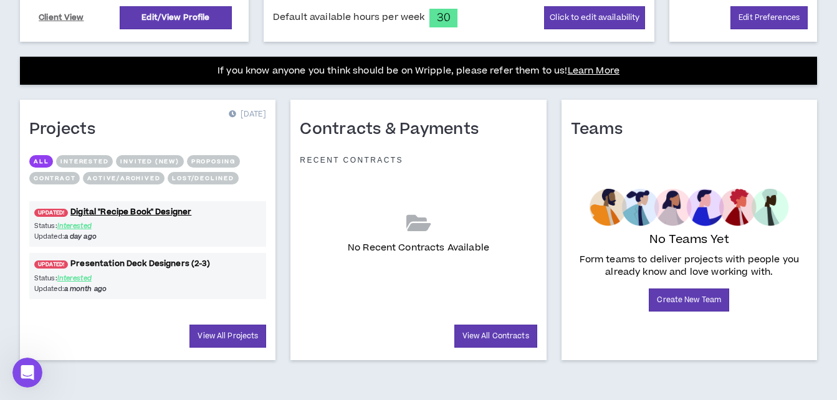
click at [110, 262] on link "UPDATED! Presentation Deck Designers (2-3)" at bounding box center [147, 264] width 237 height 12
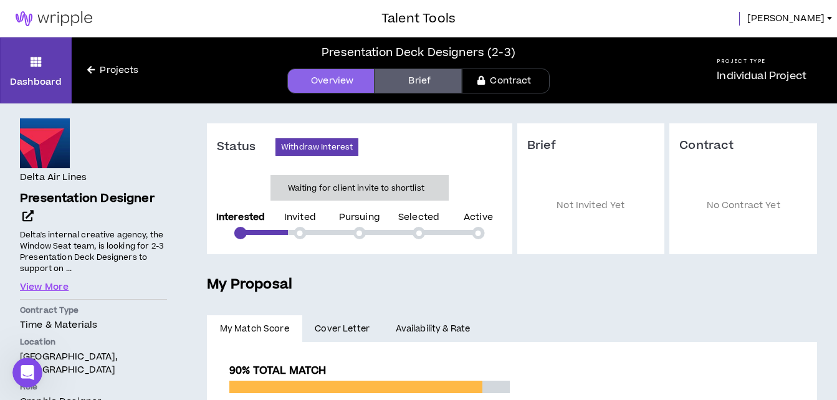
click at [47, 1] on link at bounding box center [54, 18] width 108 height 37
